Goal: Find specific page/section: Find specific page/section

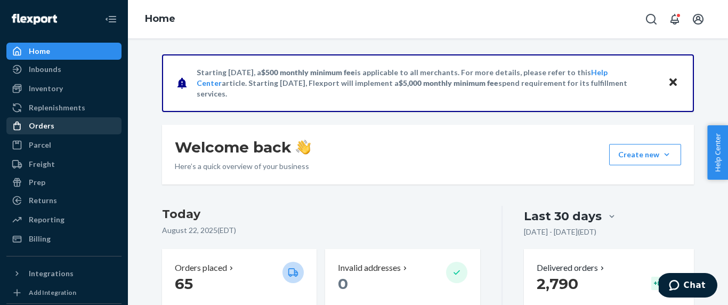
click at [64, 128] on div "Orders" at bounding box center [63, 125] width 113 height 15
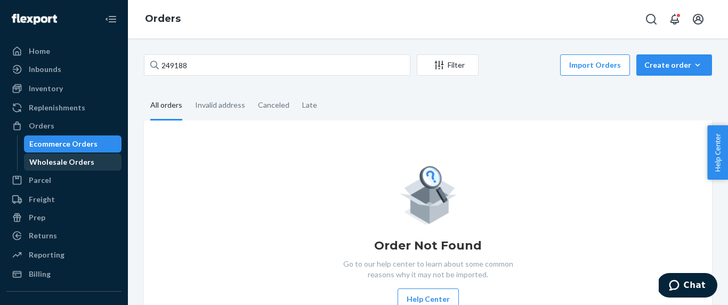
click at [56, 166] on div "Wholesale Orders" at bounding box center [61, 162] width 65 height 11
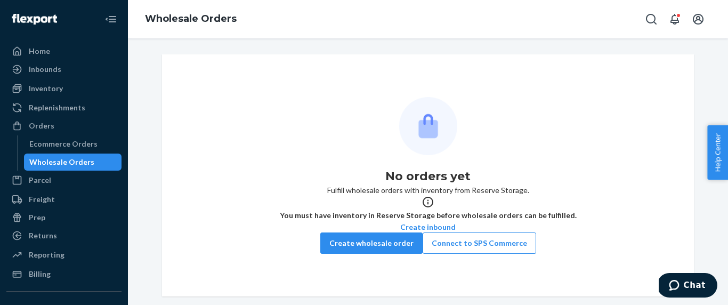
click at [85, 157] on div "Wholesale Orders" at bounding box center [61, 162] width 65 height 11
click at [78, 125] on div "Orders" at bounding box center [63, 125] width 113 height 15
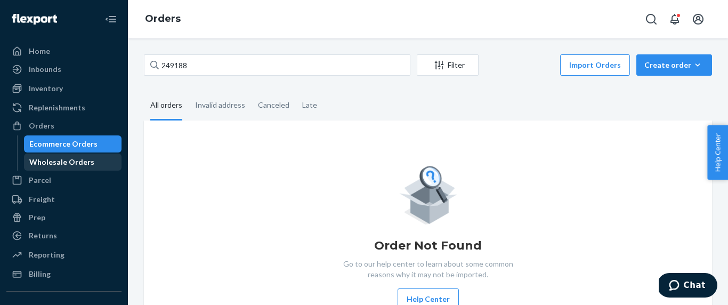
click at [68, 165] on div "Wholesale Orders" at bounding box center [61, 162] width 65 height 11
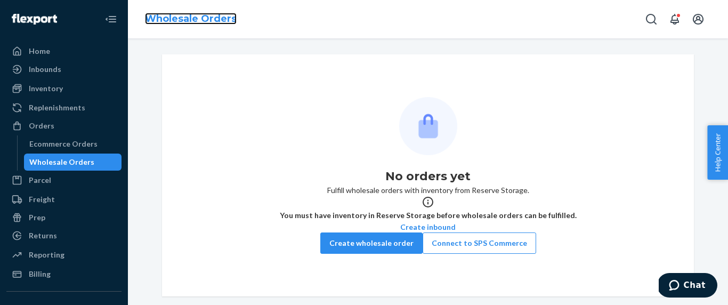
click at [192, 16] on link "Wholesale Orders" at bounding box center [191, 19] width 92 height 12
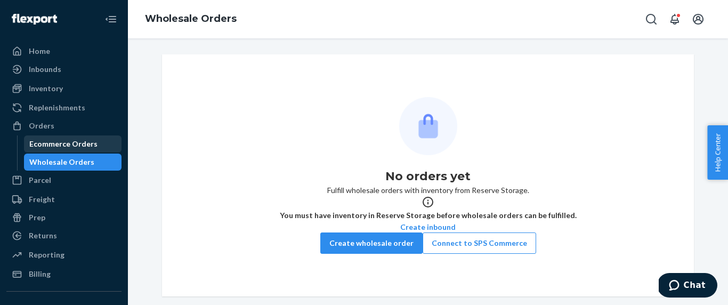
click at [88, 146] on div "Ecommerce Orders" at bounding box center [63, 144] width 68 height 11
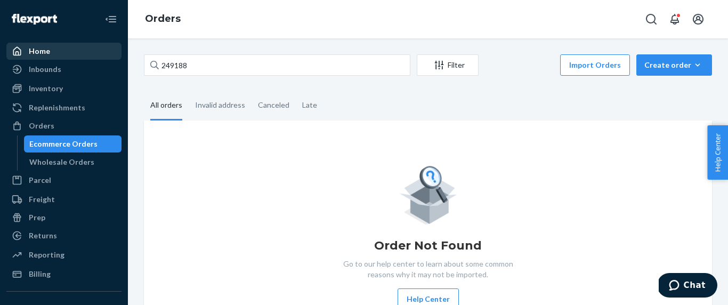
click at [79, 46] on div "Home" at bounding box center [63, 51] width 113 height 15
